Goal: Task Accomplishment & Management: Use online tool/utility

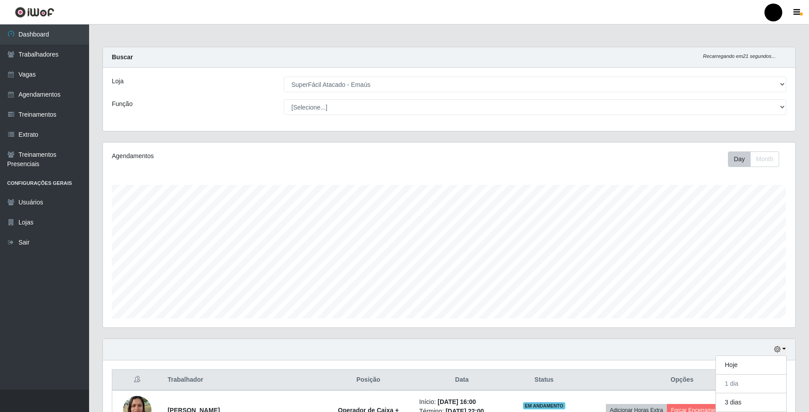
select select "407"
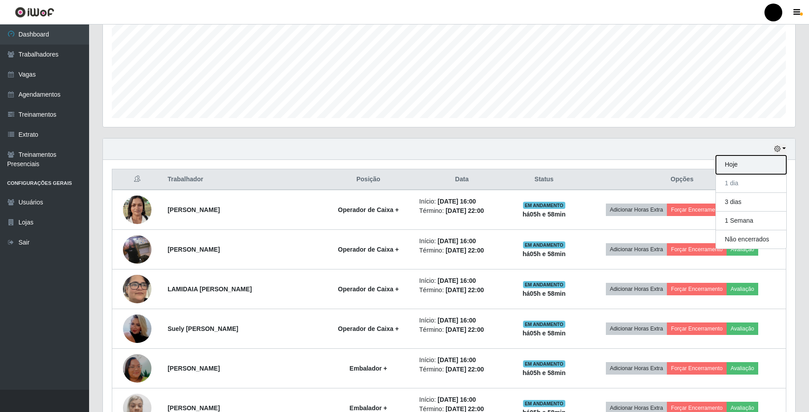
scroll to position [185, 692]
click at [767, 169] on button "Hoje" at bounding box center [751, 165] width 70 height 19
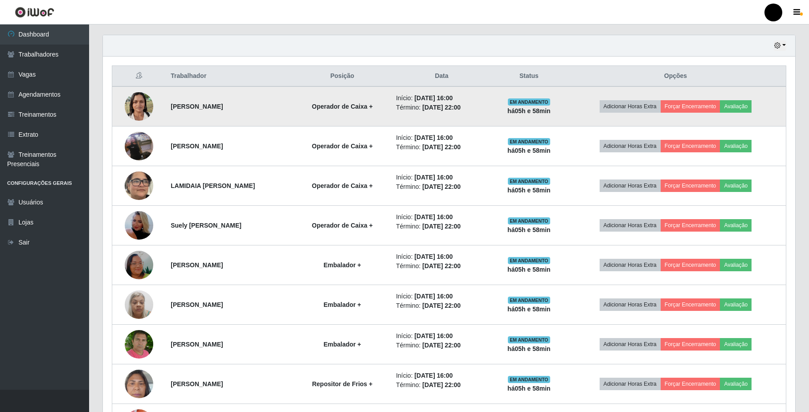
scroll to position [379, 0]
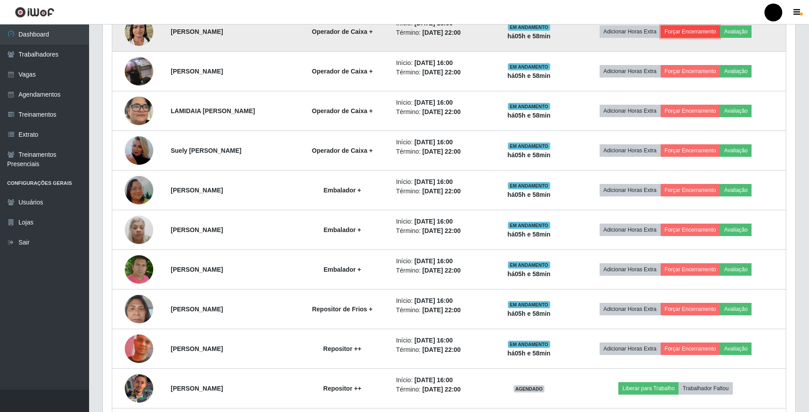
click at [684, 36] on button "Forçar Encerramento" at bounding box center [691, 31] width 60 height 12
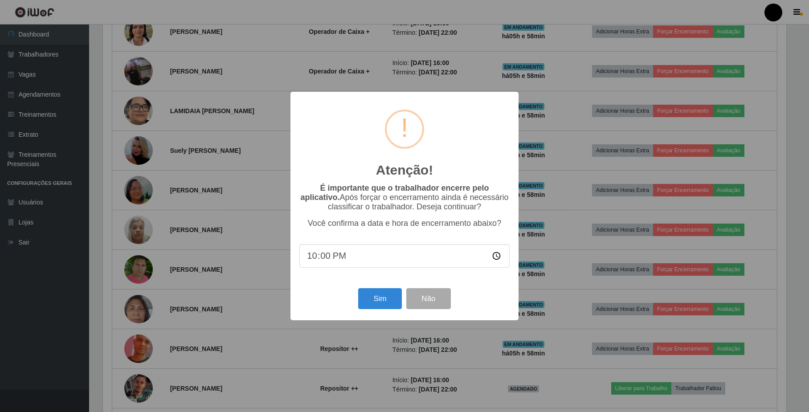
scroll to position [185, 685]
click at [389, 299] on button "Sim" at bounding box center [381, 298] width 43 height 21
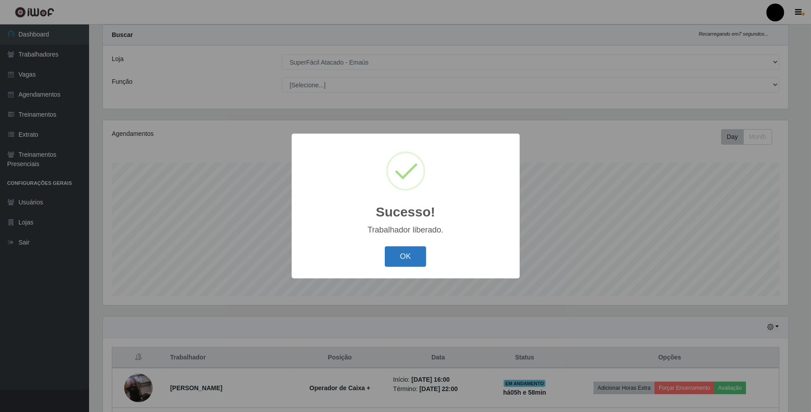
click at [414, 257] on button "OK" at bounding box center [405, 256] width 41 height 21
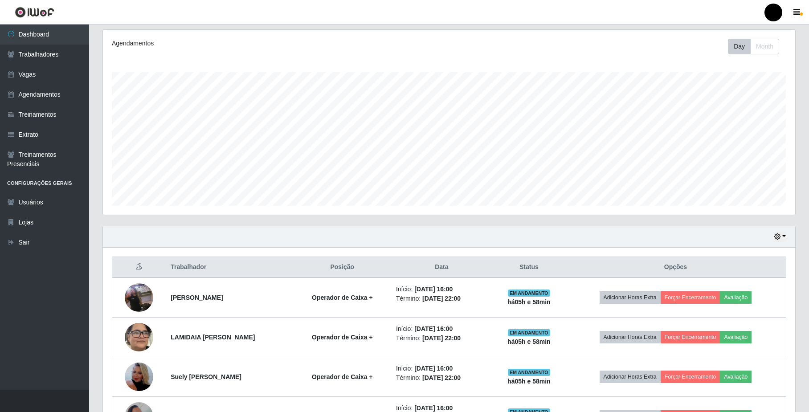
scroll to position [260, 0]
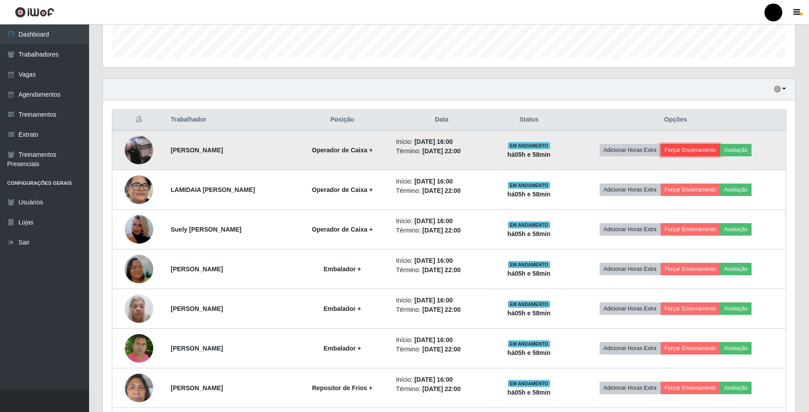
click at [714, 152] on button "Forçar Encerramento" at bounding box center [691, 150] width 60 height 12
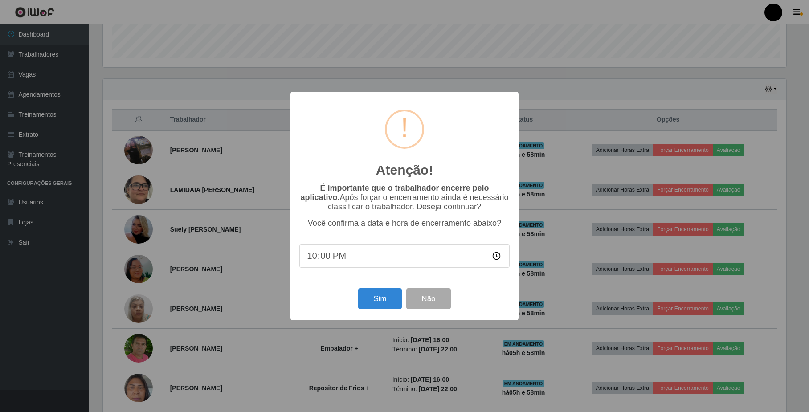
scroll to position [185, 685]
click at [377, 307] on button "Sim" at bounding box center [381, 298] width 43 height 21
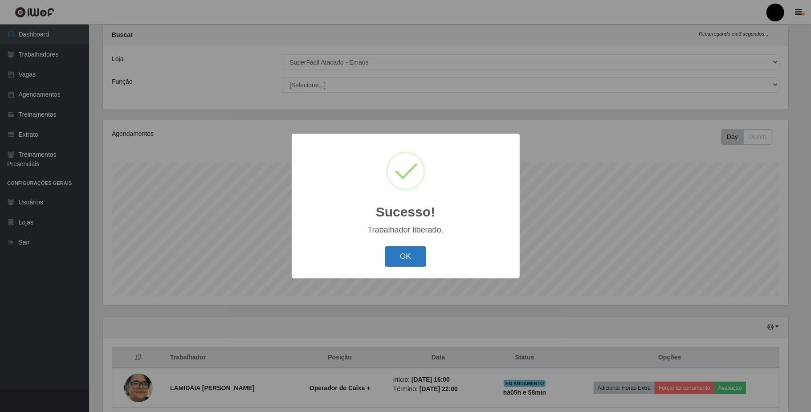
click at [406, 252] on button "OK" at bounding box center [405, 256] width 41 height 21
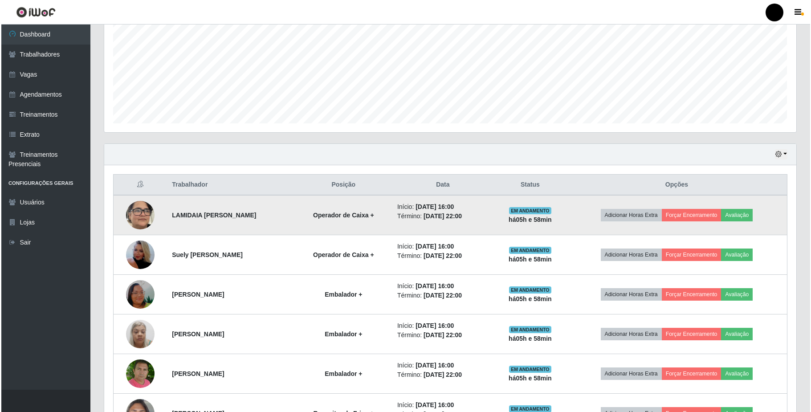
scroll to position [201, 0]
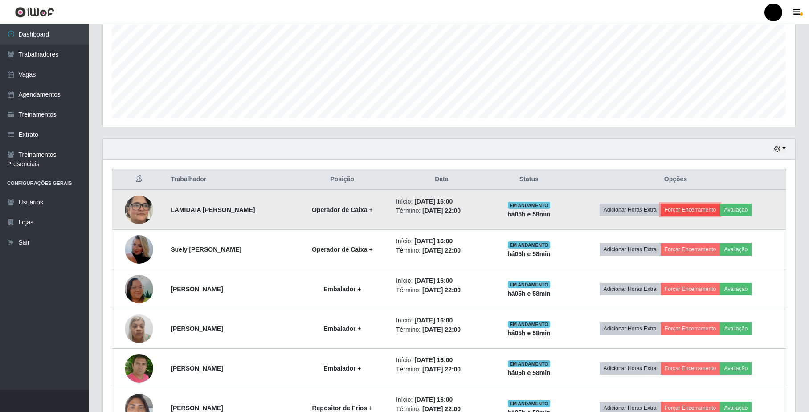
click at [687, 212] on button "Forçar Encerramento" at bounding box center [691, 210] width 60 height 12
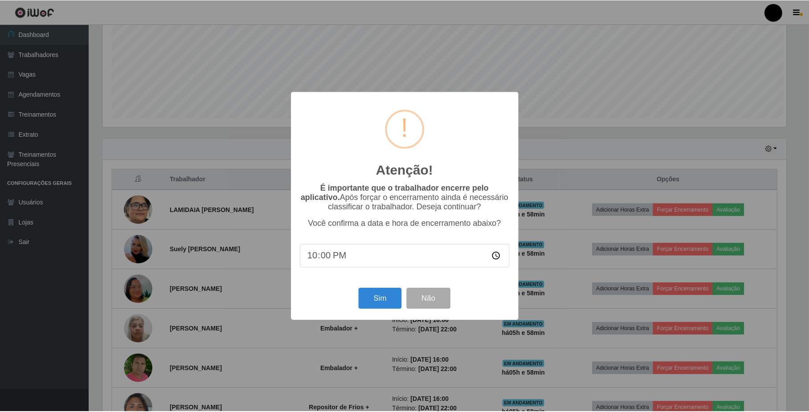
scroll to position [185, 685]
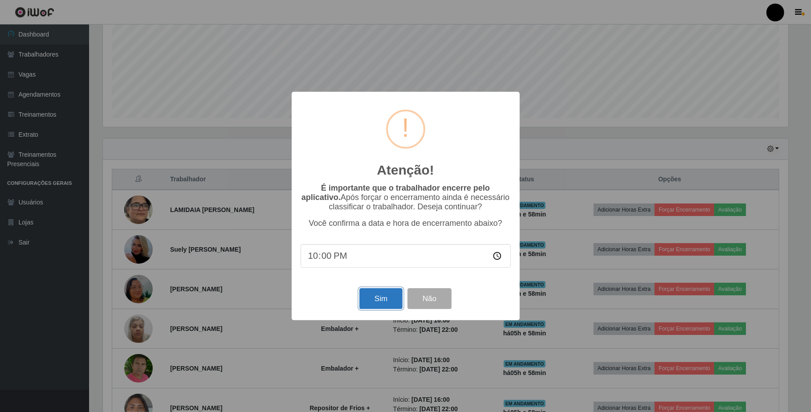
click at [369, 303] on button "Sim" at bounding box center [381, 298] width 43 height 21
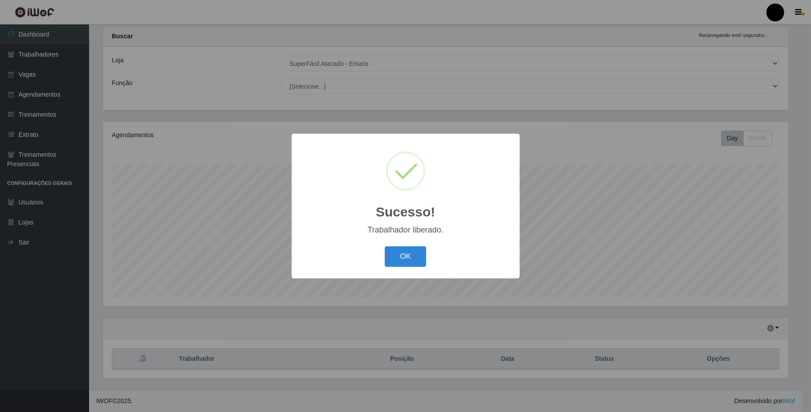
scroll to position [0, 0]
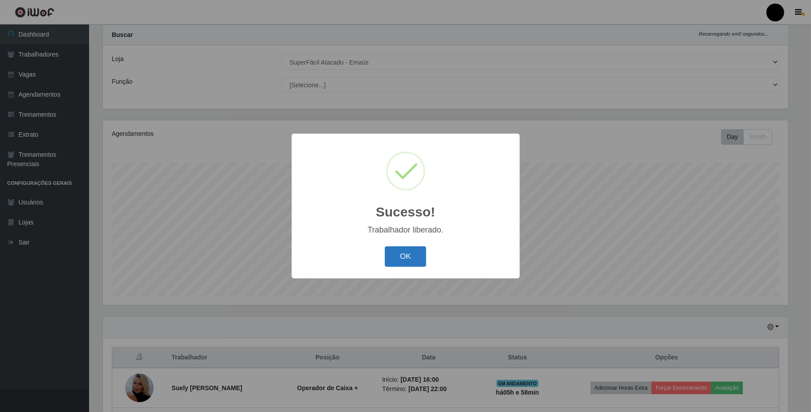
click at [396, 254] on button "OK" at bounding box center [405, 256] width 41 height 21
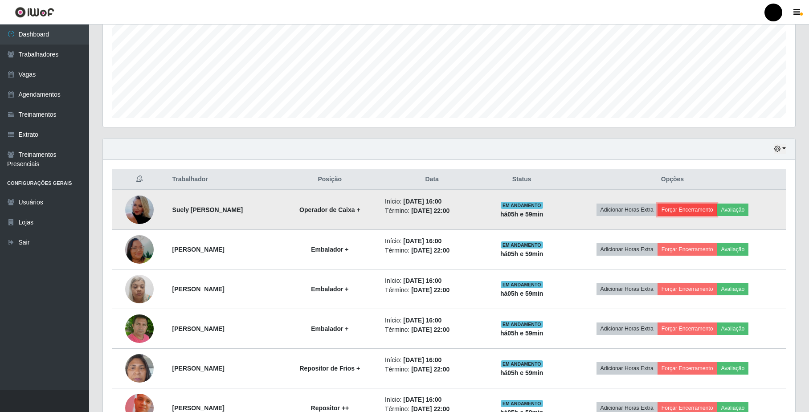
click at [715, 208] on button "Forçar Encerramento" at bounding box center [688, 210] width 60 height 12
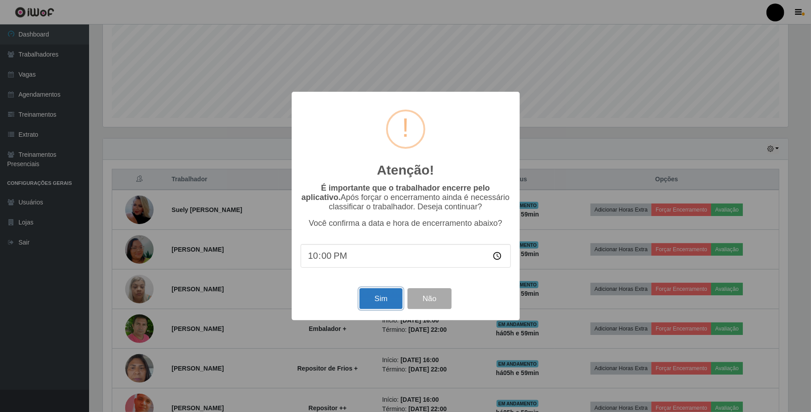
click at [378, 299] on button "Sim" at bounding box center [381, 298] width 43 height 21
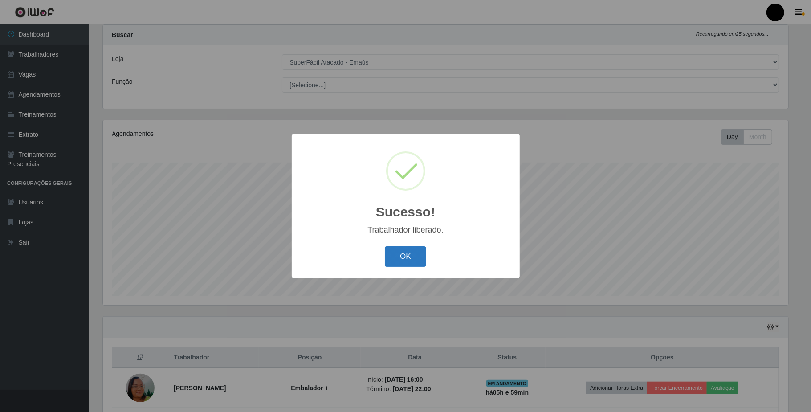
click at [403, 259] on button "OK" at bounding box center [405, 256] width 41 height 21
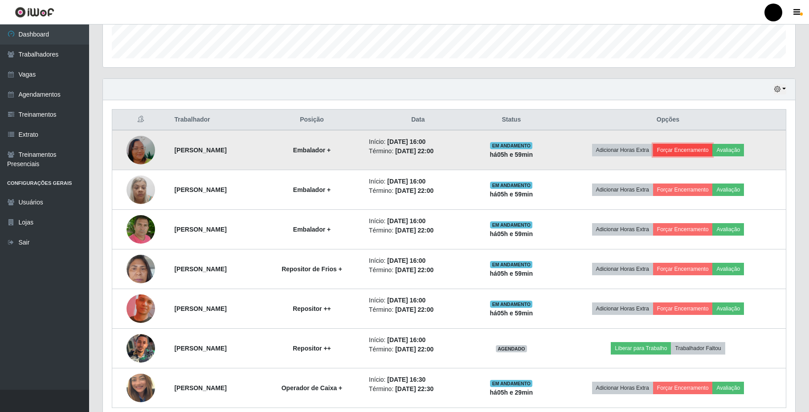
click at [698, 156] on button "Forçar Encerramento" at bounding box center [683, 150] width 60 height 12
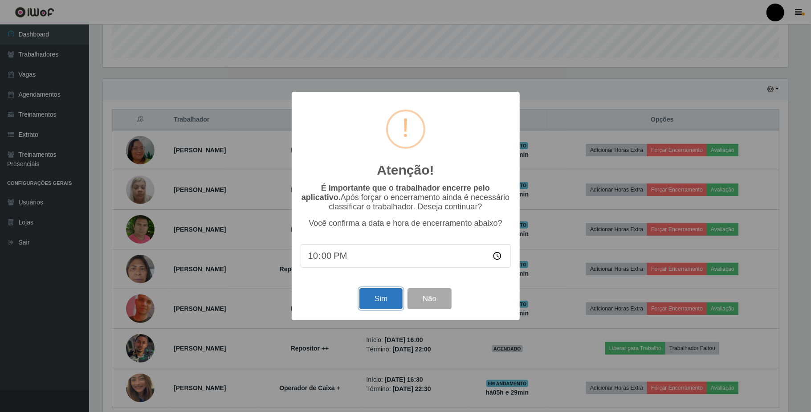
click at [375, 295] on button "Sim" at bounding box center [381, 298] width 43 height 21
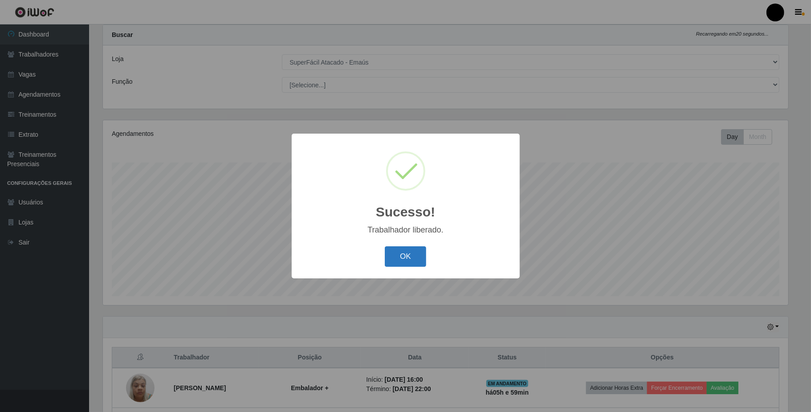
click at [400, 256] on button "OK" at bounding box center [405, 256] width 41 height 21
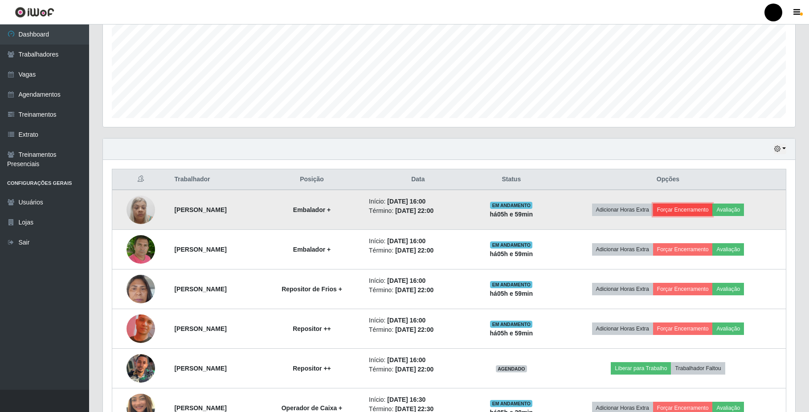
click at [705, 211] on button "Forçar Encerramento" at bounding box center [683, 210] width 60 height 12
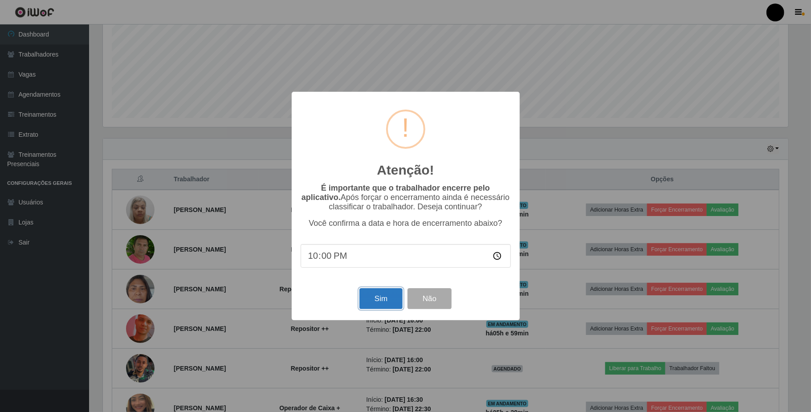
click at [381, 300] on button "Sim" at bounding box center [381, 298] width 43 height 21
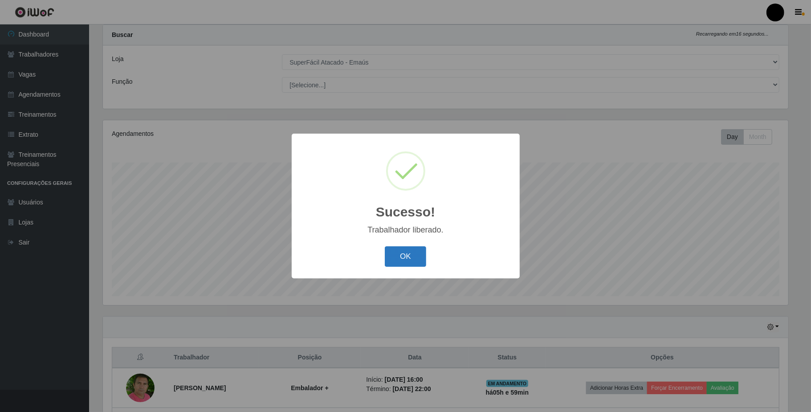
click at [394, 250] on button "OK" at bounding box center [405, 256] width 41 height 21
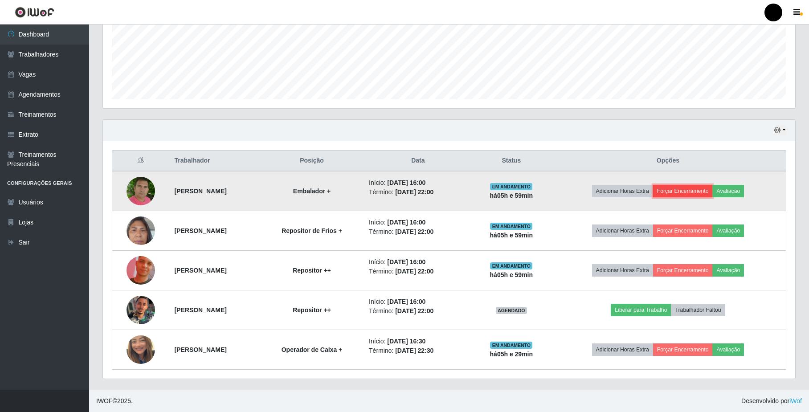
click at [692, 193] on button "Forçar Encerramento" at bounding box center [683, 191] width 60 height 12
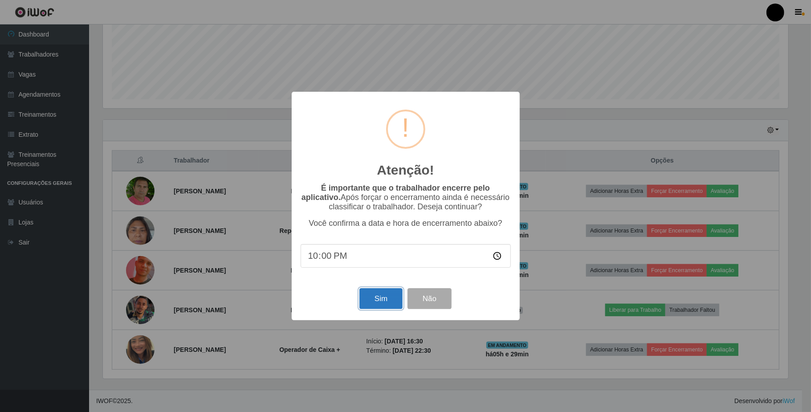
click at [379, 292] on button "Sim" at bounding box center [381, 298] width 43 height 21
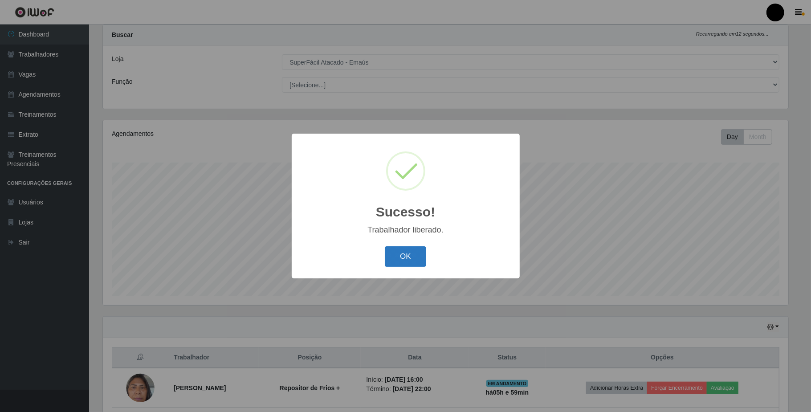
click at [413, 254] on button "OK" at bounding box center [405, 256] width 41 height 21
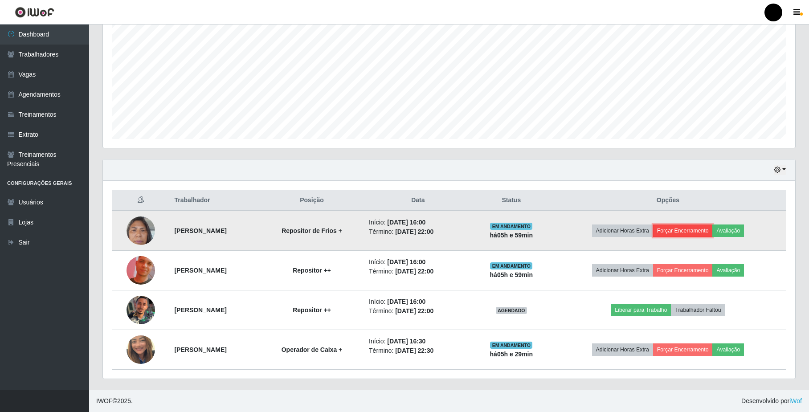
click at [706, 230] on button "Forçar Encerramento" at bounding box center [683, 231] width 60 height 12
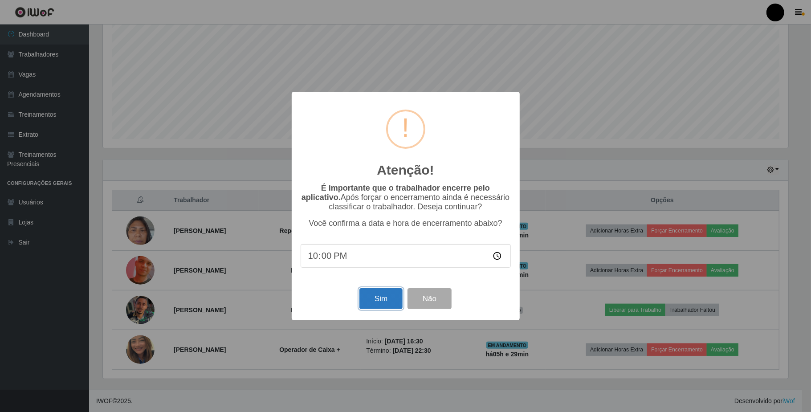
click at [384, 296] on button "Sim" at bounding box center [381, 298] width 43 height 21
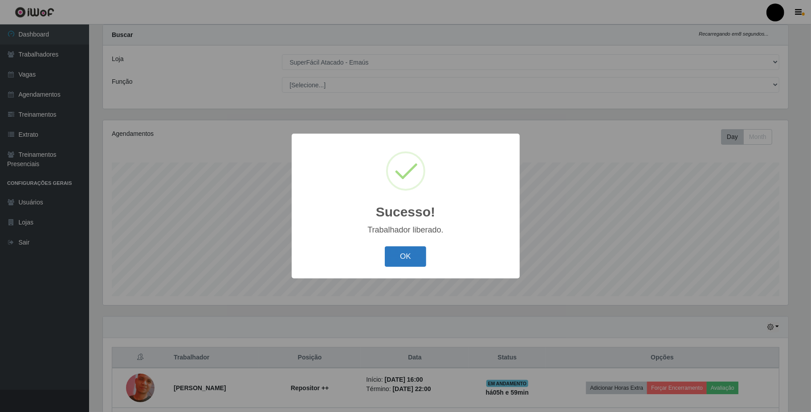
click at [401, 259] on button "OK" at bounding box center [405, 256] width 41 height 21
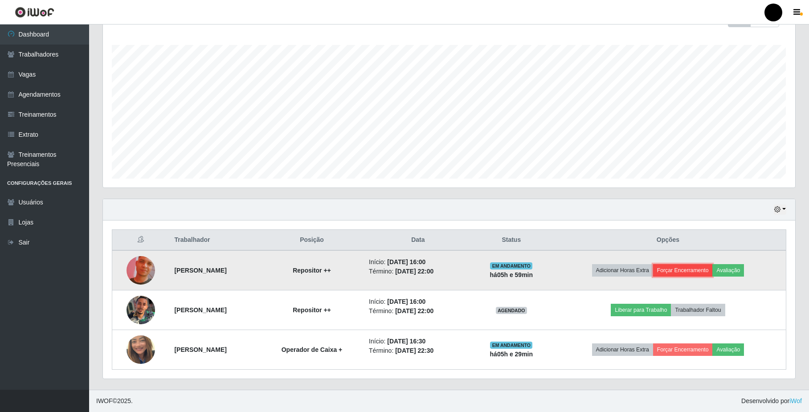
click at [691, 272] on button "Forçar Encerramento" at bounding box center [683, 270] width 60 height 12
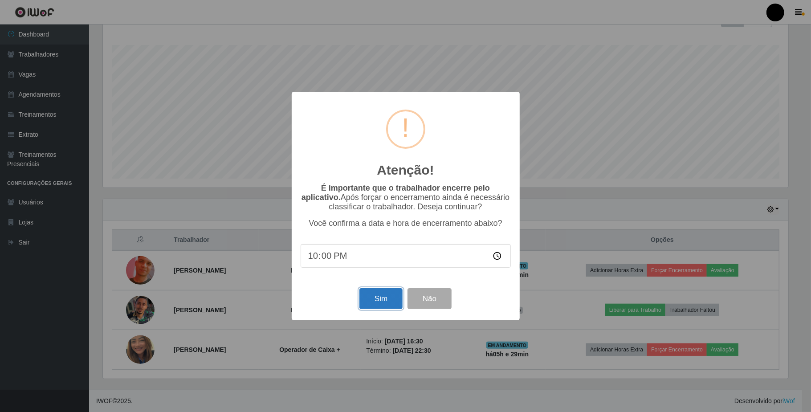
click at [393, 294] on button "Sim" at bounding box center [381, 298] width 43 height 21
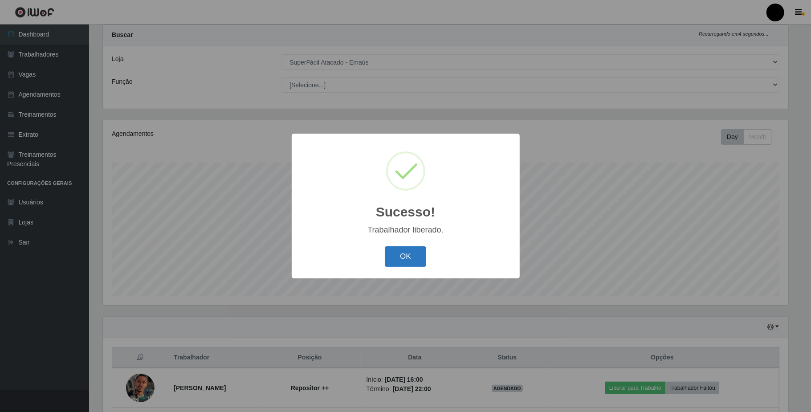
click at [399, 260] on button "OK" at bounding box center [405, 256] width 41 height 21
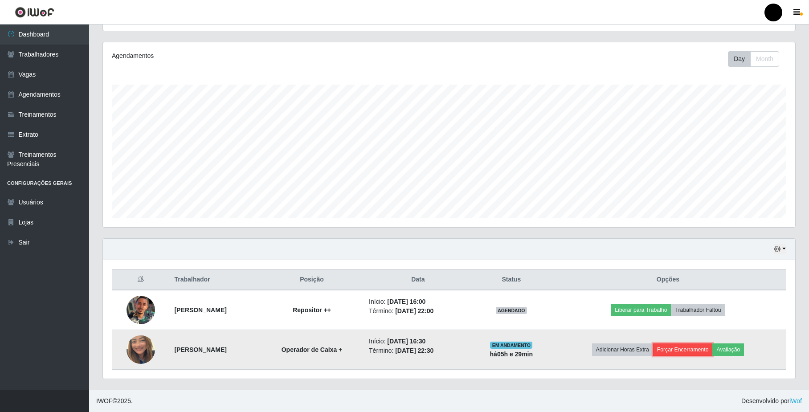
click at [680, 353] on button "Forçar Encerramento" at bounding box center [683, 350] width 60 height 12
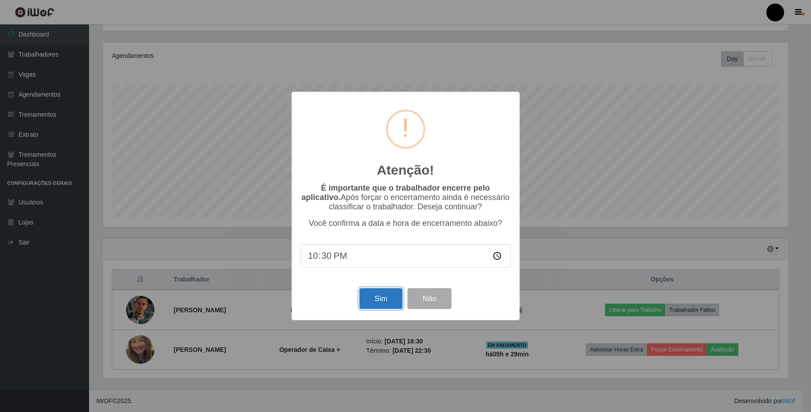
click at [368, 305] on button "Sim" at bounding box center [381, 298] width 43 height 21
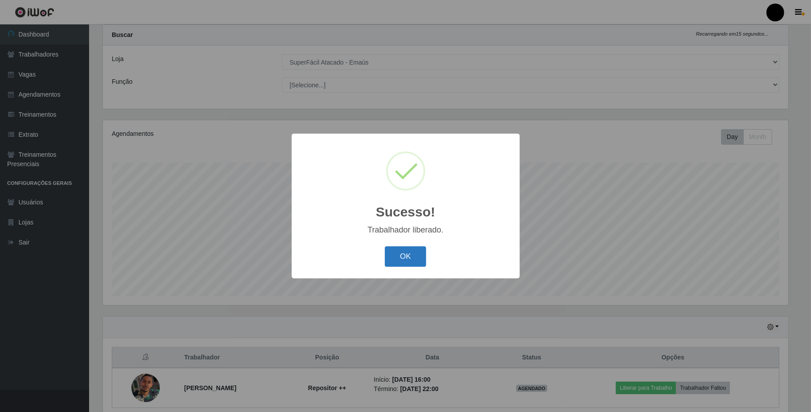
click at [409, 257] on button "OK" at bounding box center [405, 256] width 41 height 21
